Goal: Information Seeking & Learning: Learn about a topic

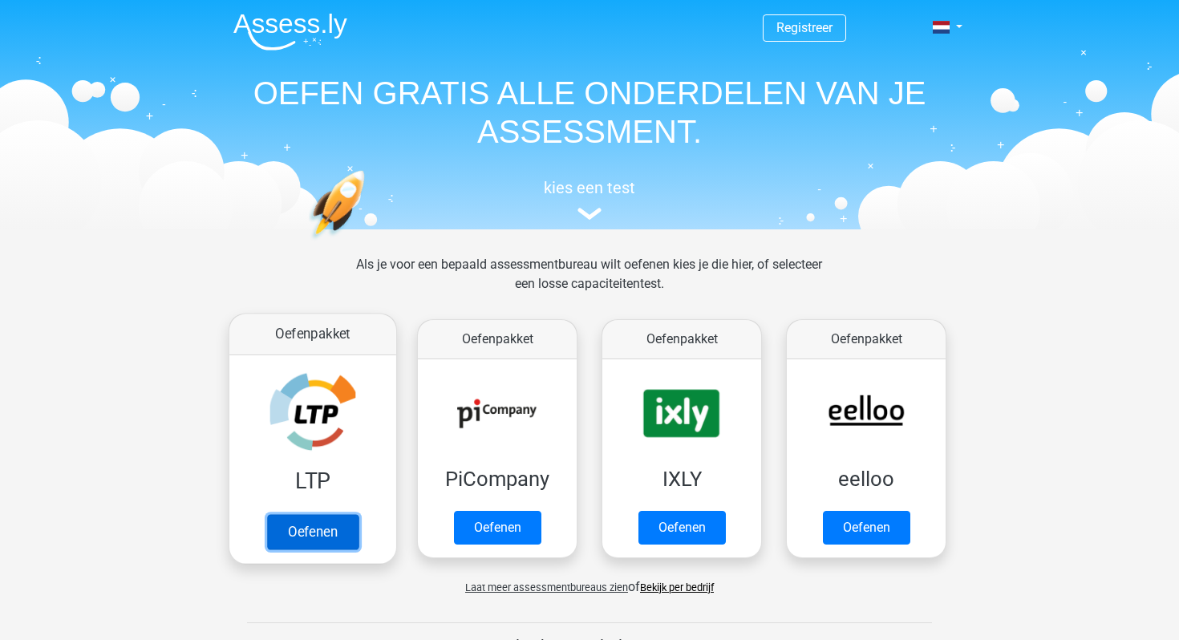
click at [310, 532] on link "Oefenen" at bounding box center [312, 531] width 91 height 35
